Goal: Transaction & Acquisition: Purchase product/service

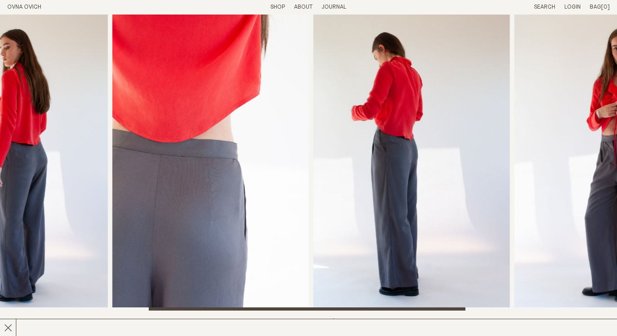
click at [278, 9] on link "Shop" at bounding box center [277, 7] width 15 height 6
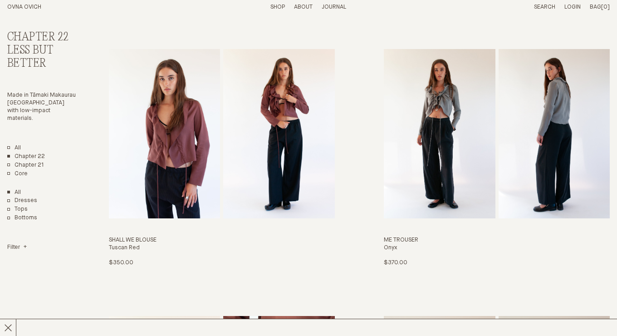
scroll to position [1373, 0]
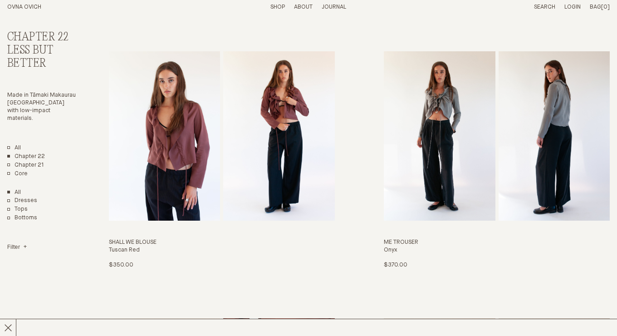
click at [453, 123] on img "Me Trouser" at bounding box center [440, 136] width 112 height 170
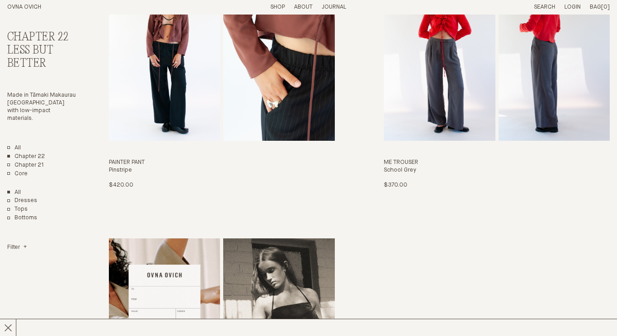
scroll to position [1697, 0]
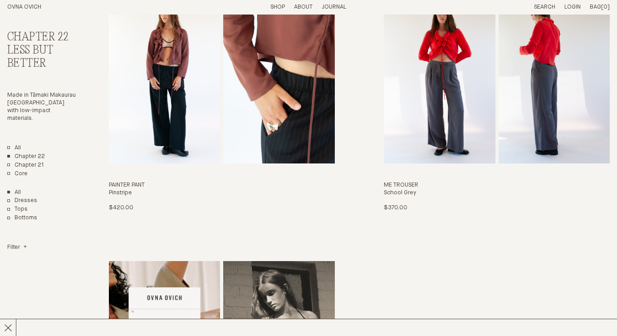
click at [281, 54] on img "Painter Pant" at bounding box center [279, 79] width 112 height 170
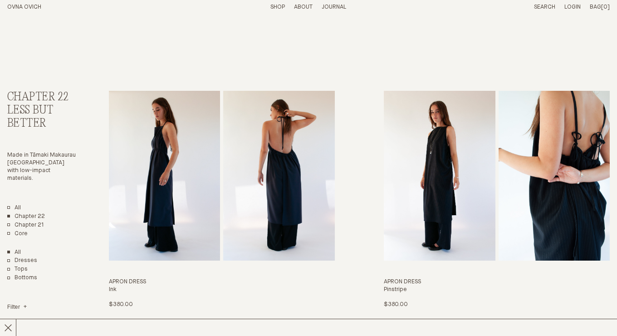
scroll to position [1697, 0]
